Goal: Check status: Check status

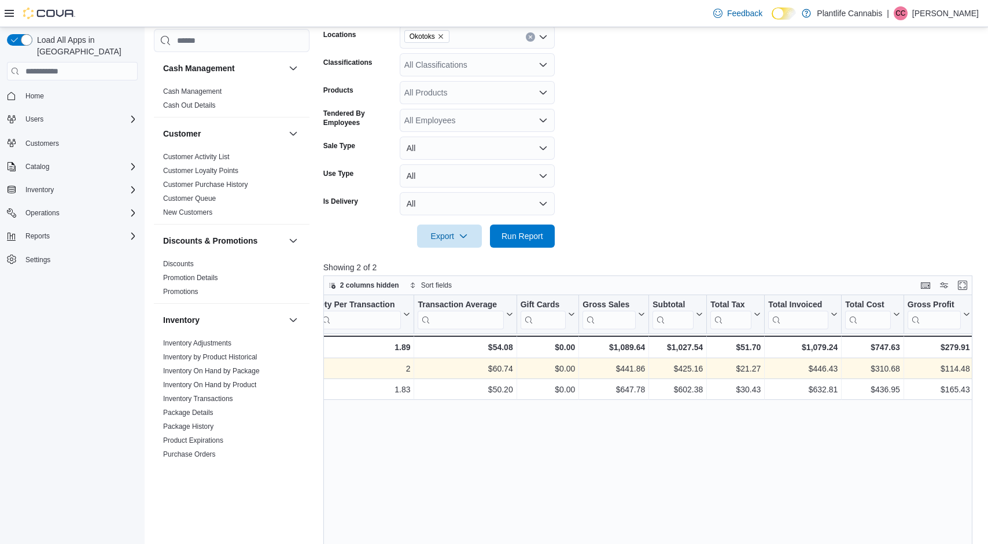
scroll to position [212, 0]
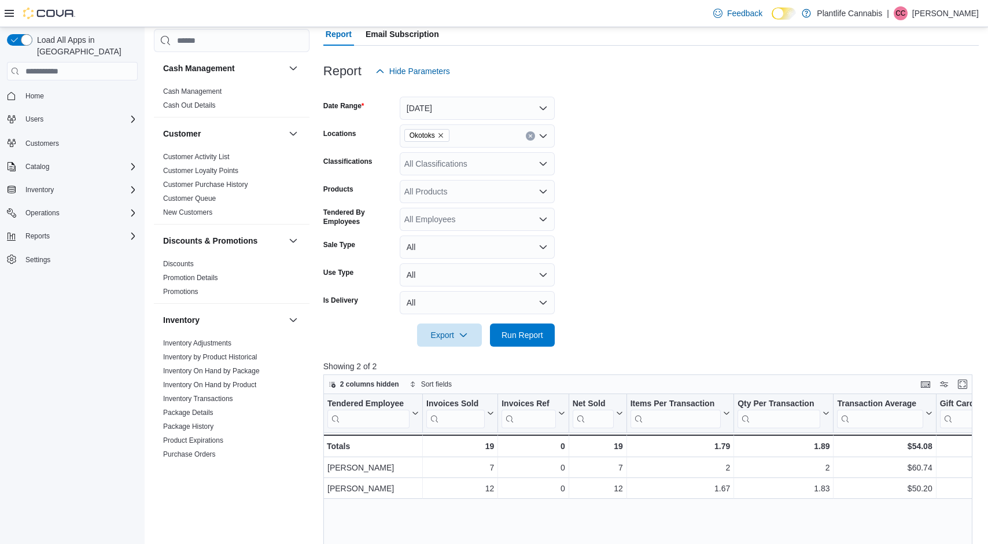
scroll to position [112, 0]
